Goal: Transaction & Acquisition: Purchase product/service

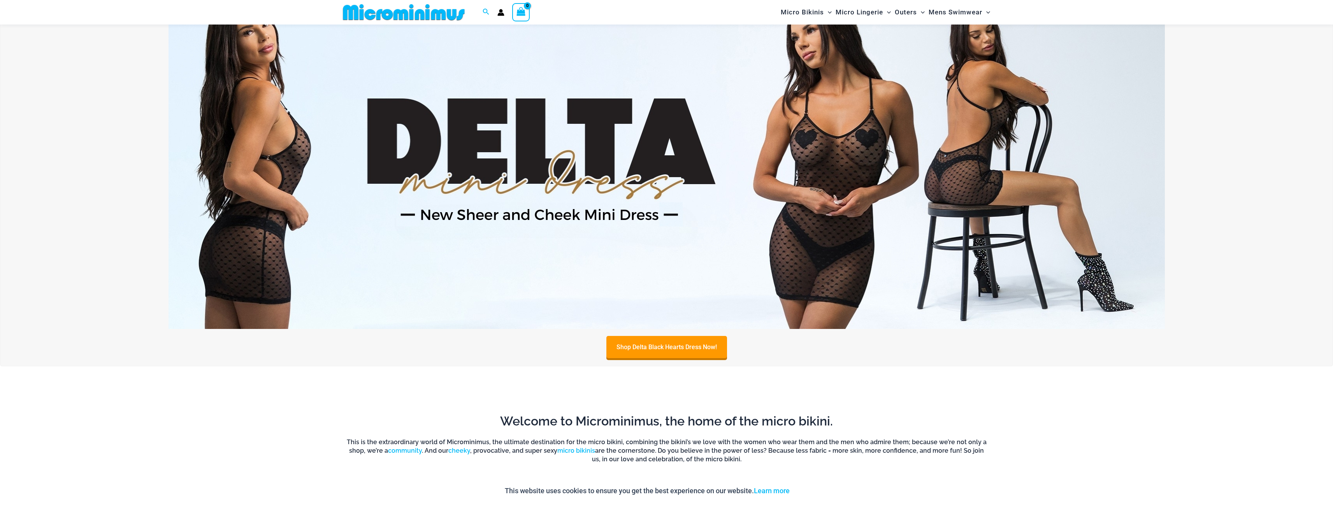
scroll to position [616, 0]
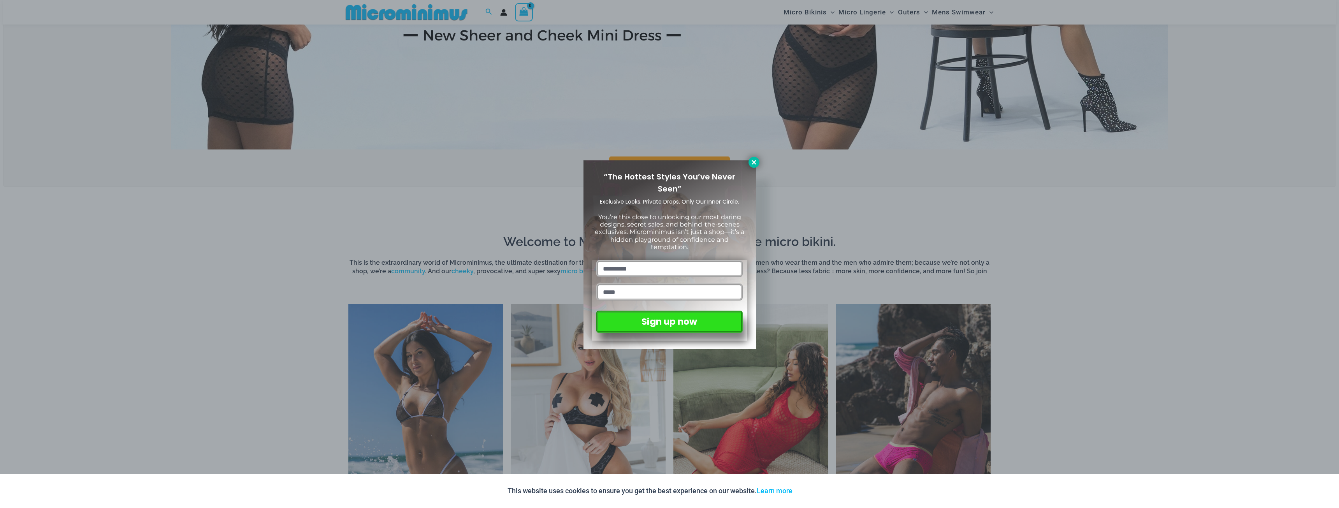
click at [752, 163] on icon at bounding box center [753, 162] width 7 height 7
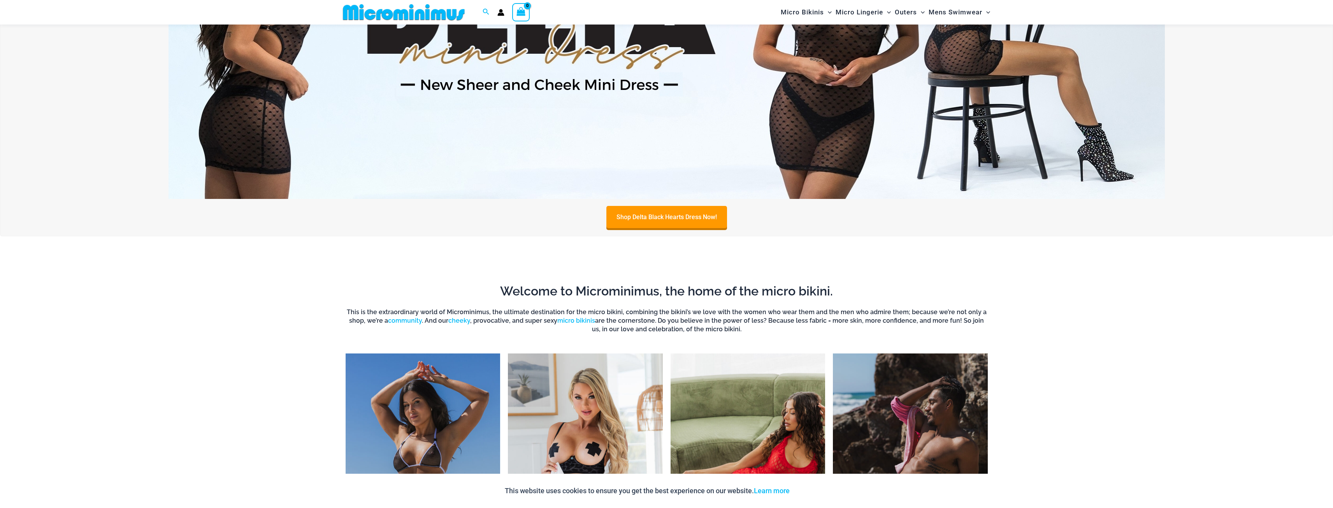
scroll to position [771, 0]
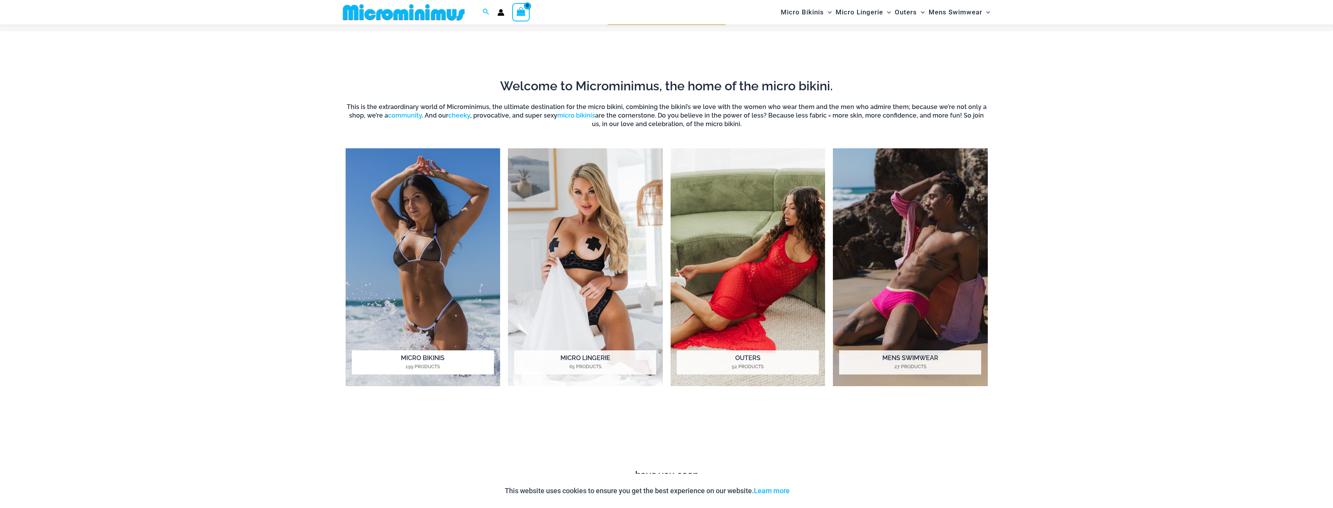
click at [443, 253] on img "Visit product category Micro Bikinis" at bounding box center [423, 267] width 155 height 238
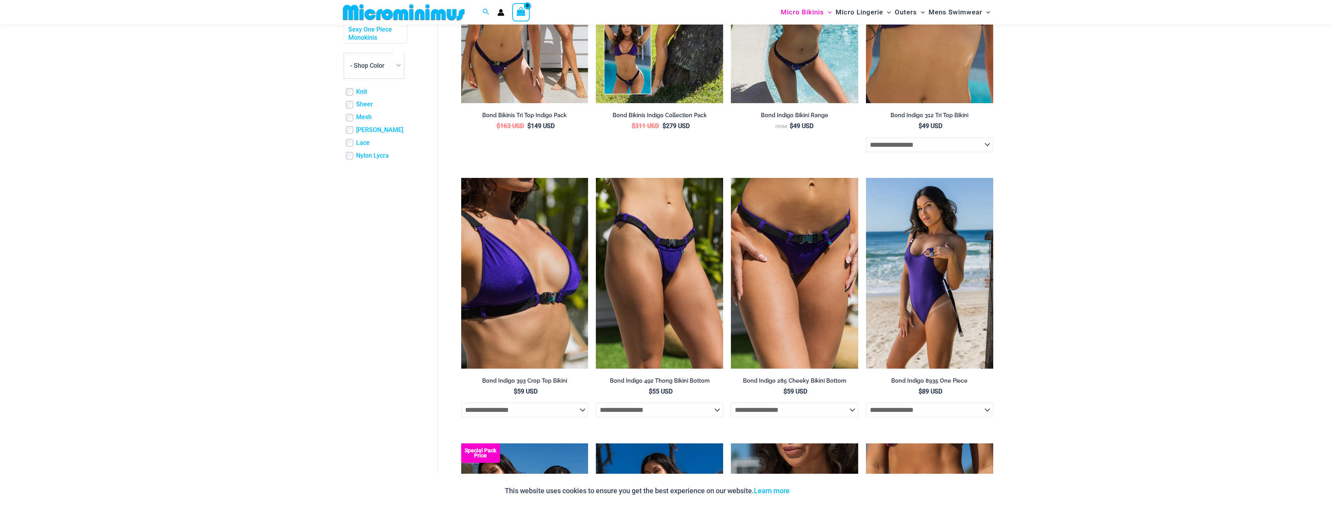
scroll to position [343, 0]
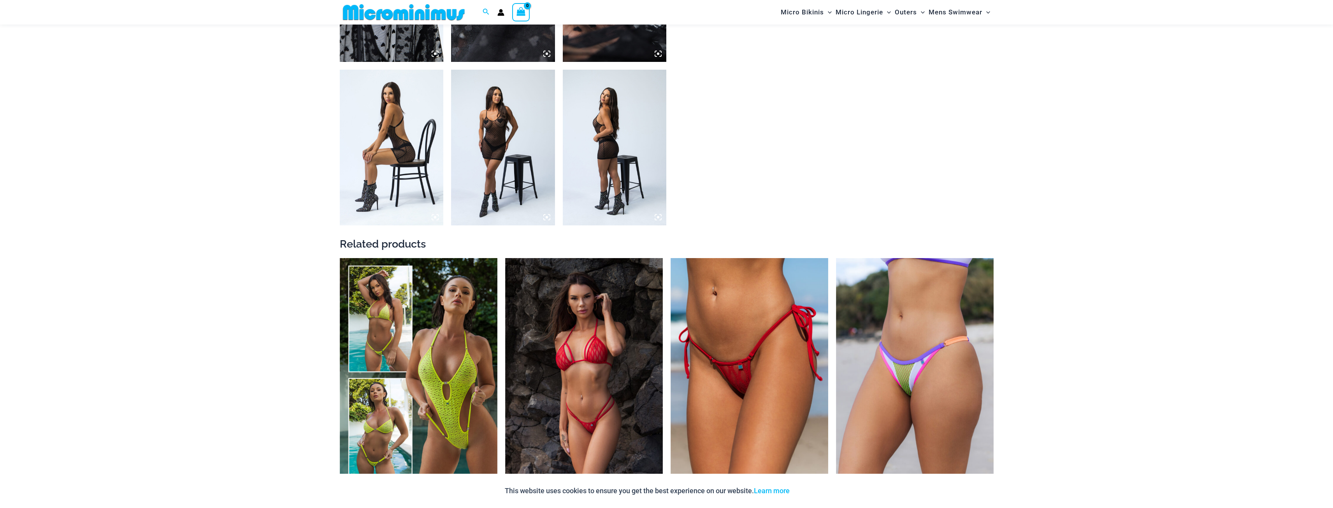
scroll to position [1083, 0]
